Goal: Information Seeking & Learning: Check status

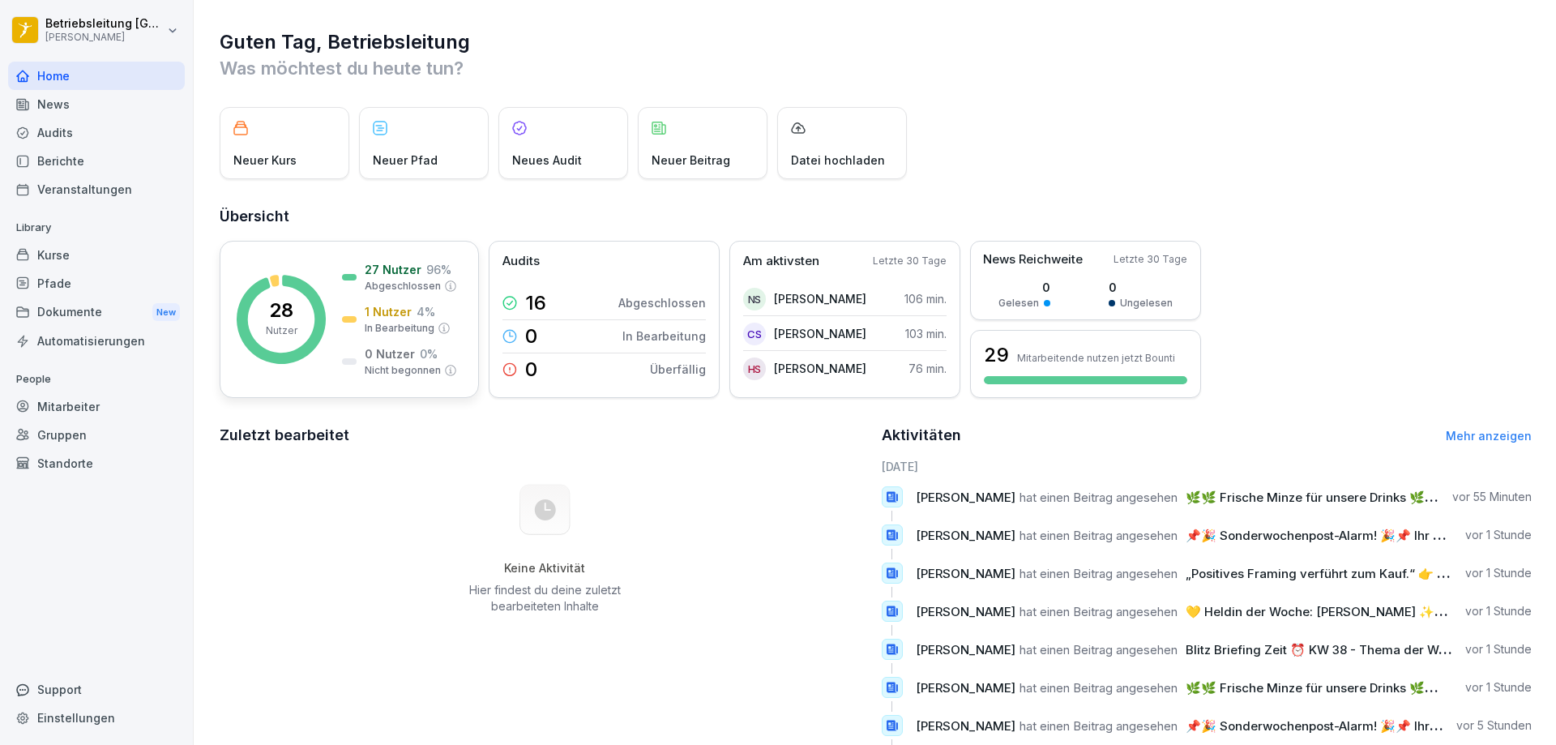
click at [382, 270] on p "27 Nutzer" at bounding box center [393, 269] width 57 height 17
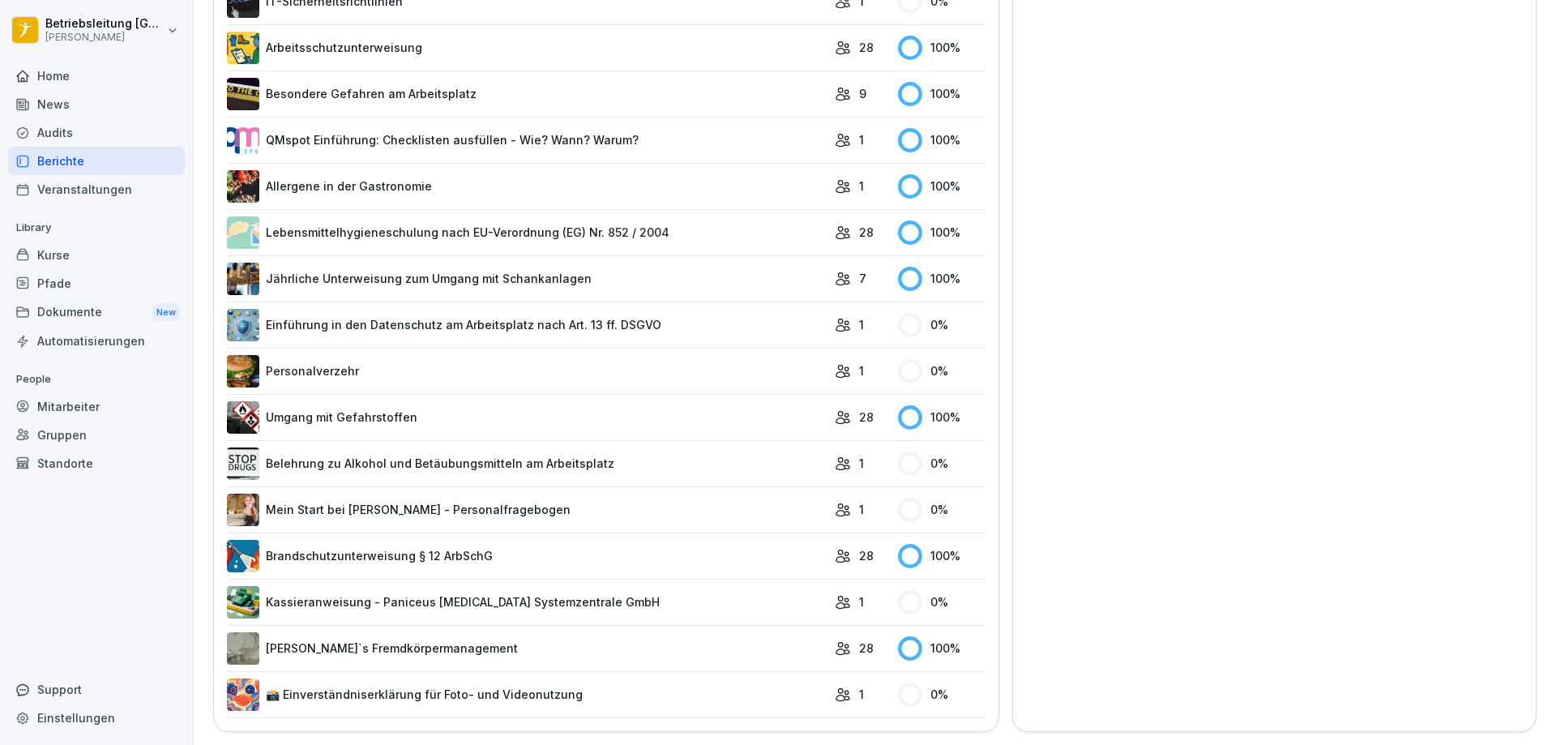
scroll to position [660, 0]
click at [334, 548] on link "Brandschutzunterweisung § 12 ArbSchG" at bounding box center [527, 556] width 600 height 32
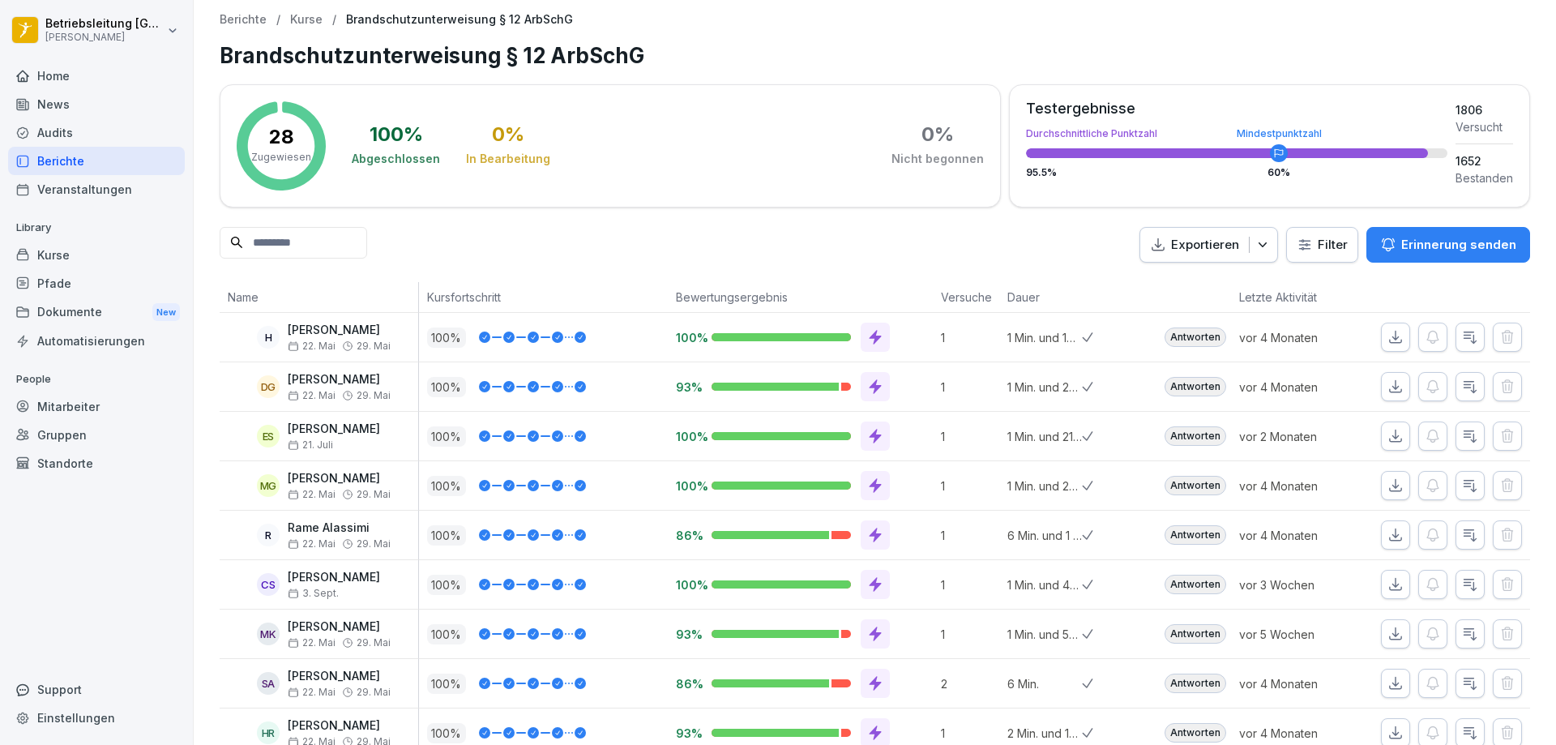
click at [1387, 341] on icon "button" at bounding box center [1395, 337] width 16 height 16
click at [292, 23] on p "Kurse" at bounding box center [306, 20] width 32 height 14
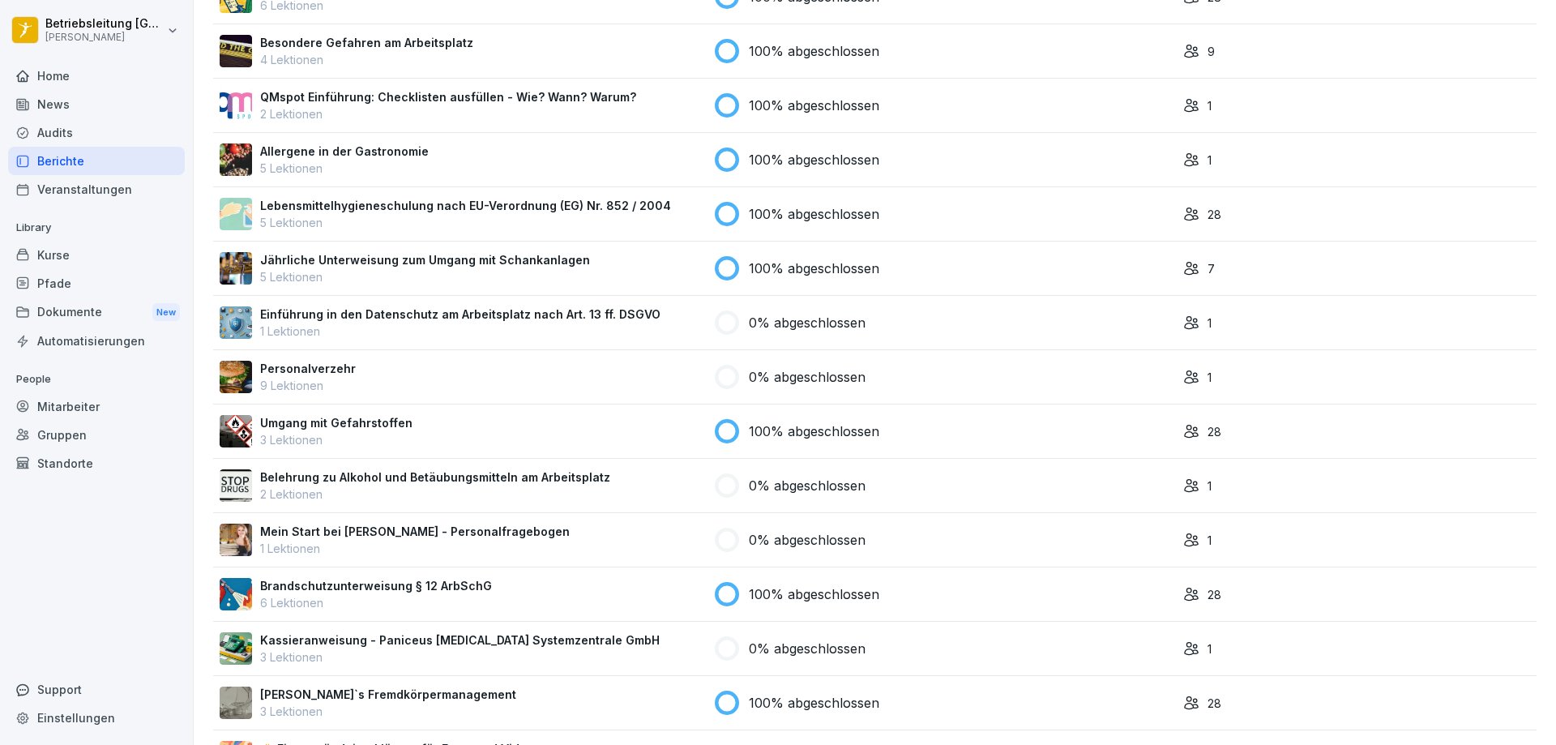
scroll to position [469, 0]
